Goal: Navigation & Orientation: Find specific page/section

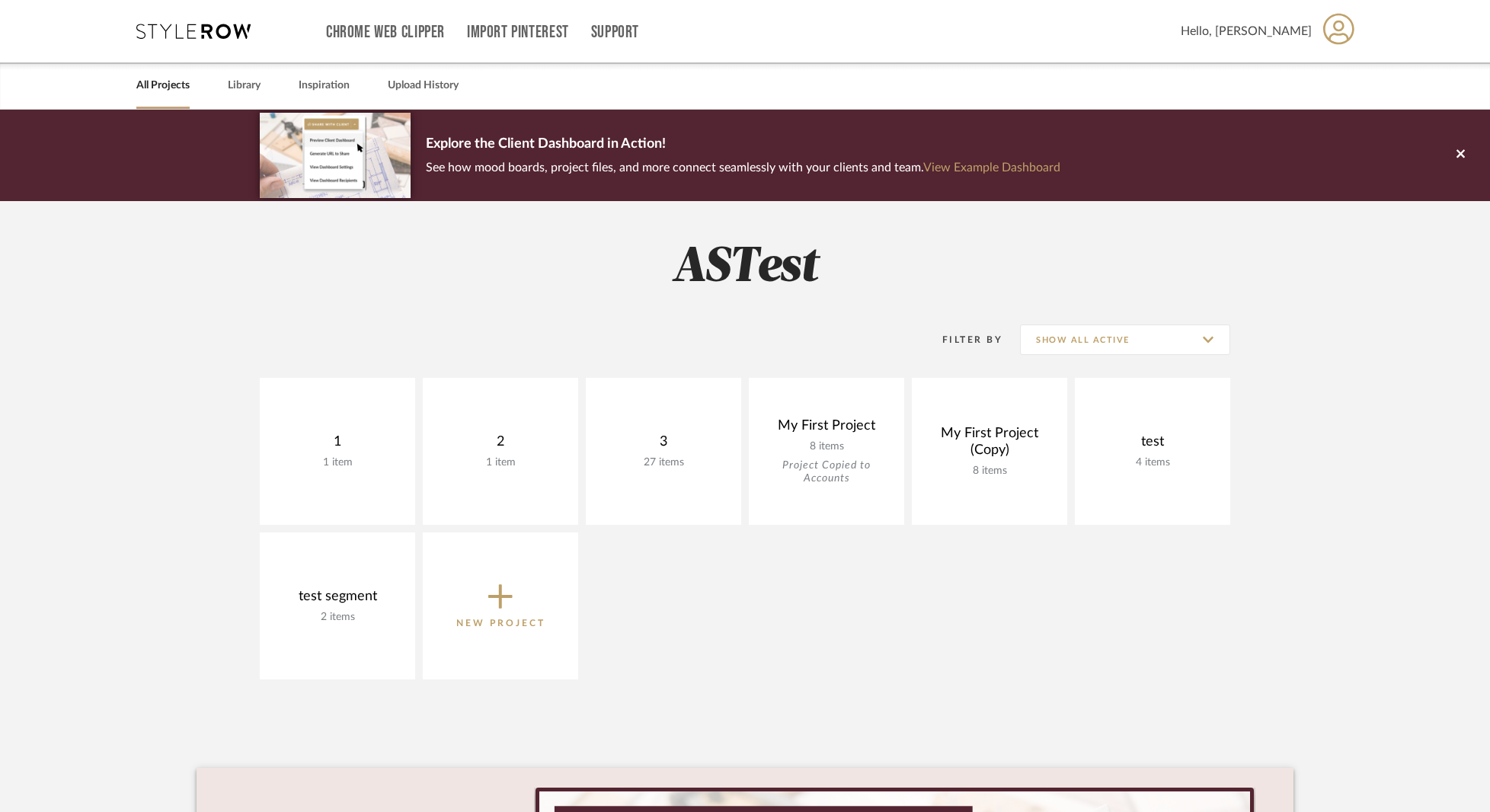
click at [123, 460] on project-collections "Explore the Client Dashboard in Action! See how mood boards, project files, and…" at bounding box center [745, 605] width 1490 height 992
